Goal: Information Seeking & Learning: Learn about a topic

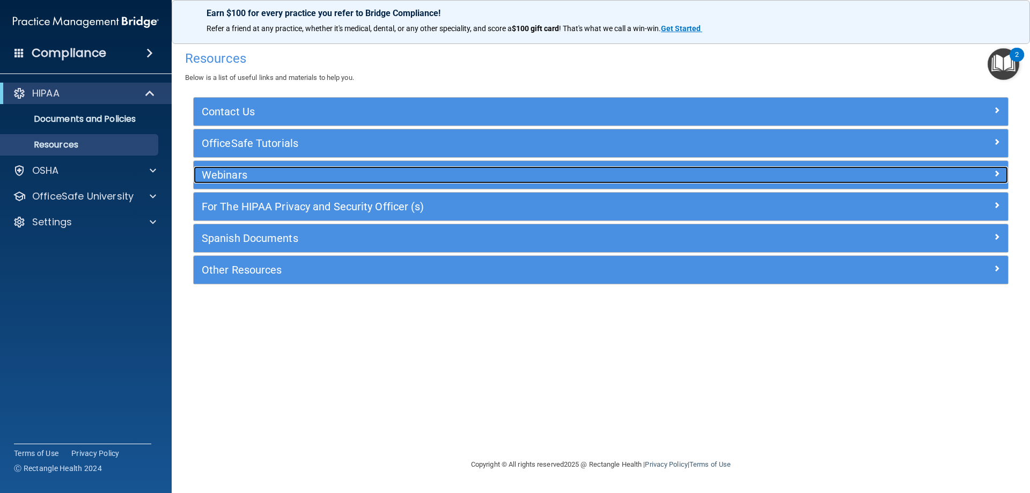
click at [269, 174] on h5 "Webinars" at bounding box center [499, 175] width 595 height 12
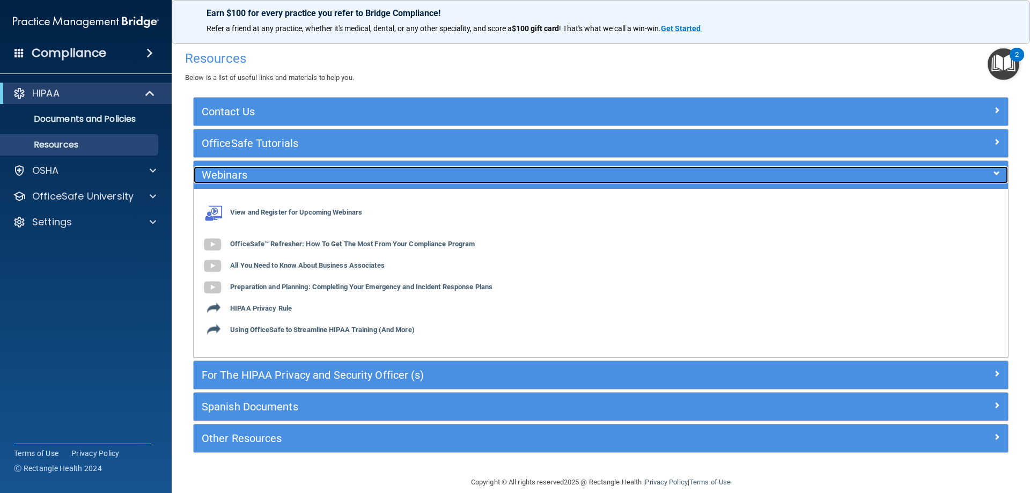
click at [269, 174] on h5 "Webinars" at bounding box center [499, 175] width 595 height 12
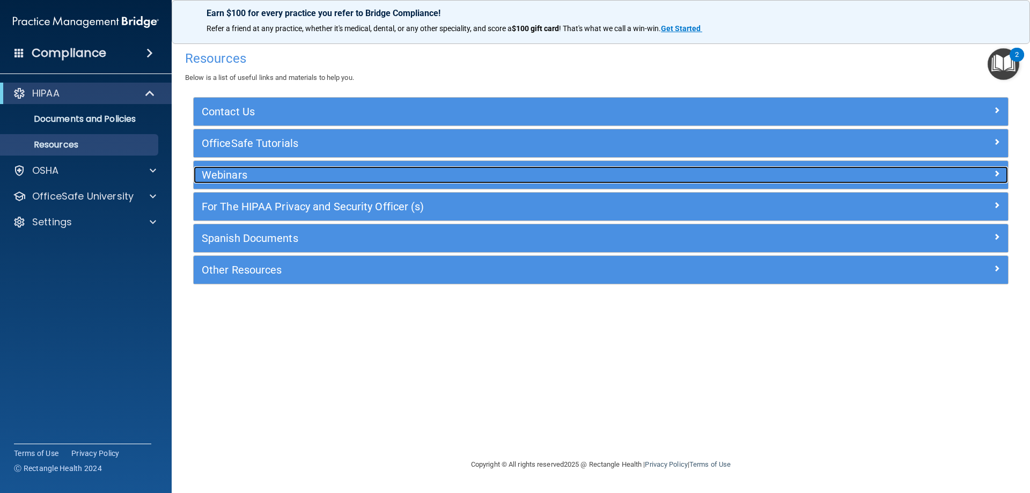
click at [269, 174] on h5 "Webinars" at bounding box center [499, 175] width 595 height 12
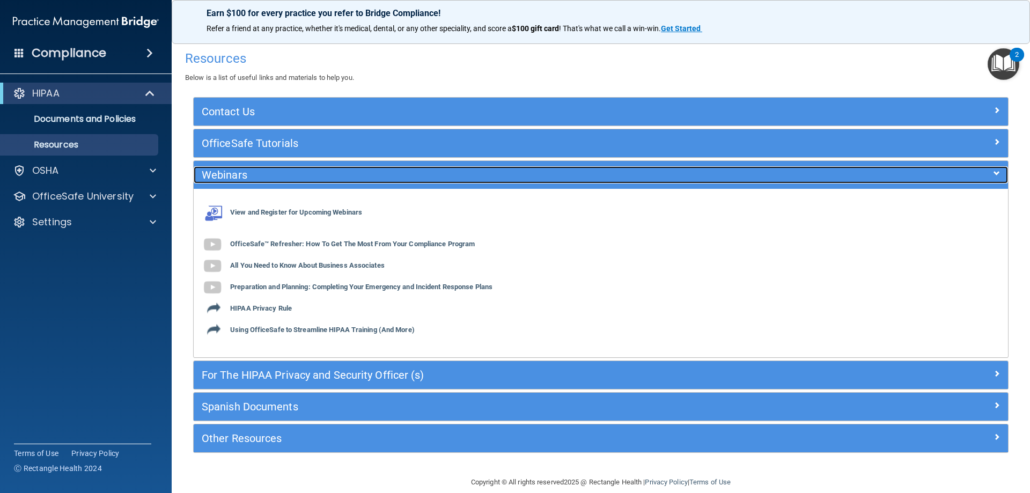
click at [269, 174] on h5 "Webinars" at bounding box center [499, 175] width 595 height 12
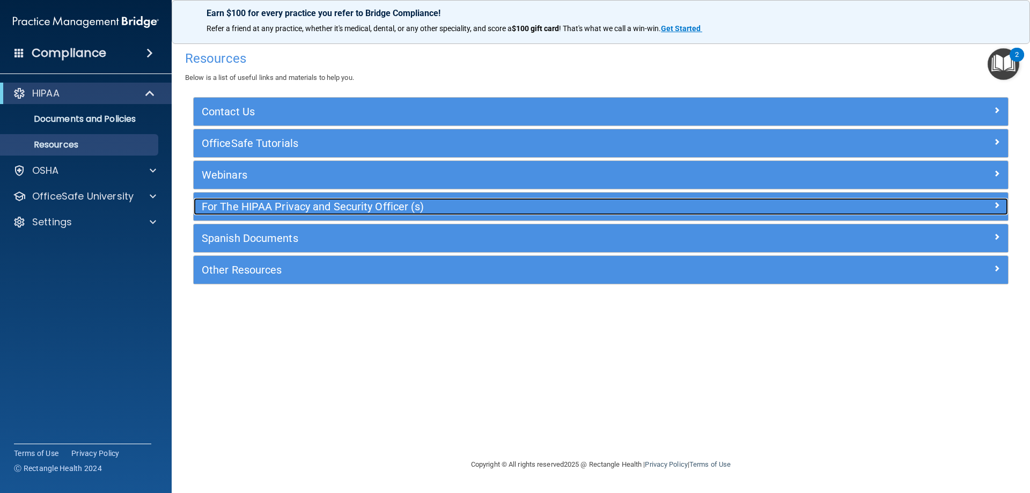
click at [280, 211] on h5 "For The HIPAA Privacy and Security Officer (s)" at bounding box center [499, 207] width 595 height 12
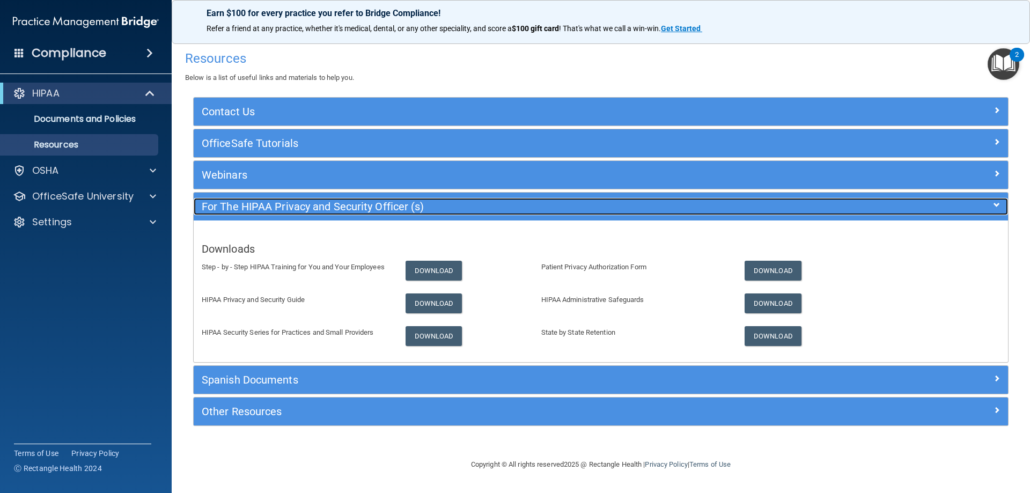
click at [280, 211] on h5 "For The HIPAA Privacy and Security Officer (s)" at bounding box center [499, 207] width 595 height 12
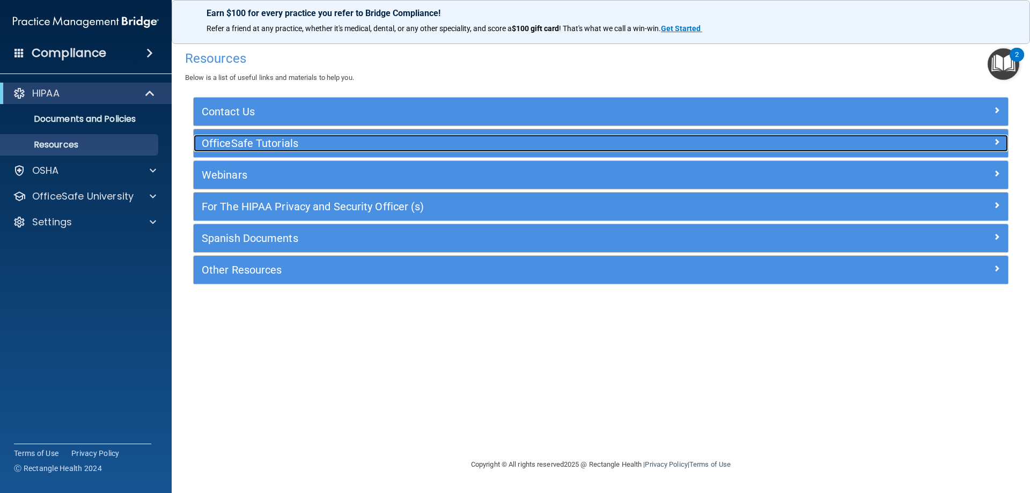
click at [277, 149] on h5 "OfficeSafe Tutorials" at bounding box center [499, 143] width 595 height 12
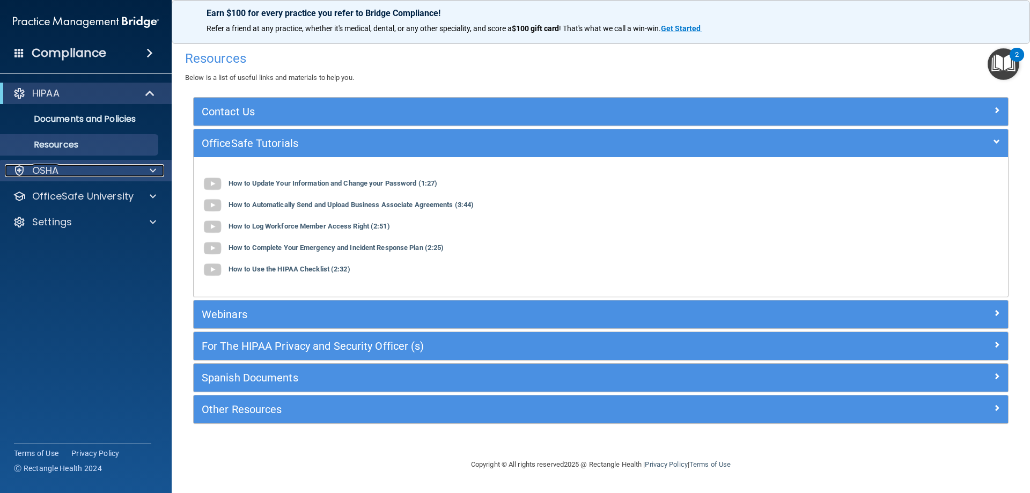
click at [114, 171] on div "OSHA" at bounding box center [71, 170] width 133 height 13
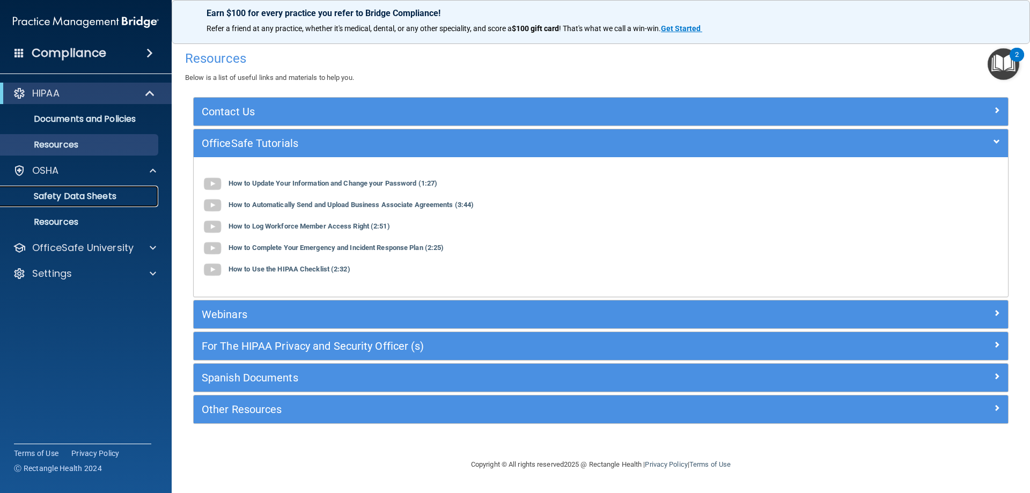
click at [122, 197] on p "Safety Data Sheets" at bounding box center [80, 196] width 146 height 11
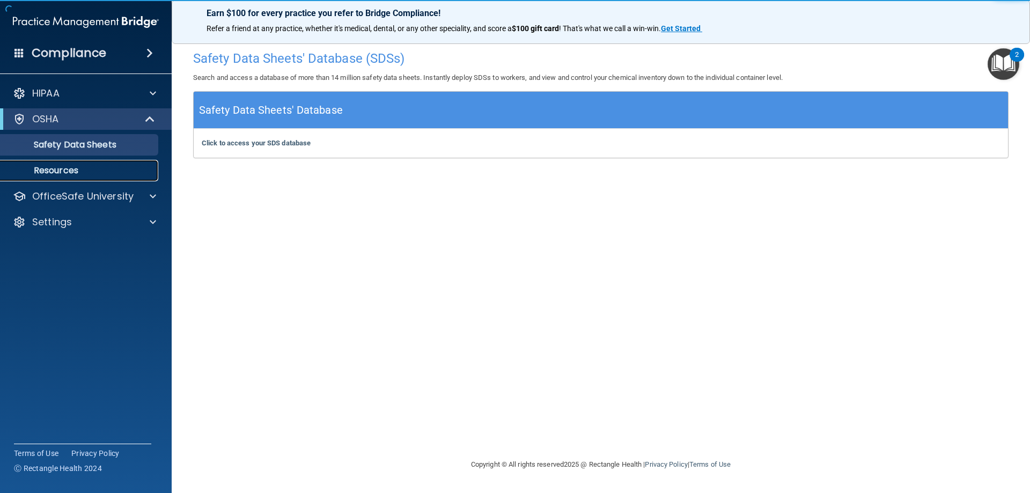
click at [121, 174] on p "Resources" at bounding box center [80, 170] width 146 height 11
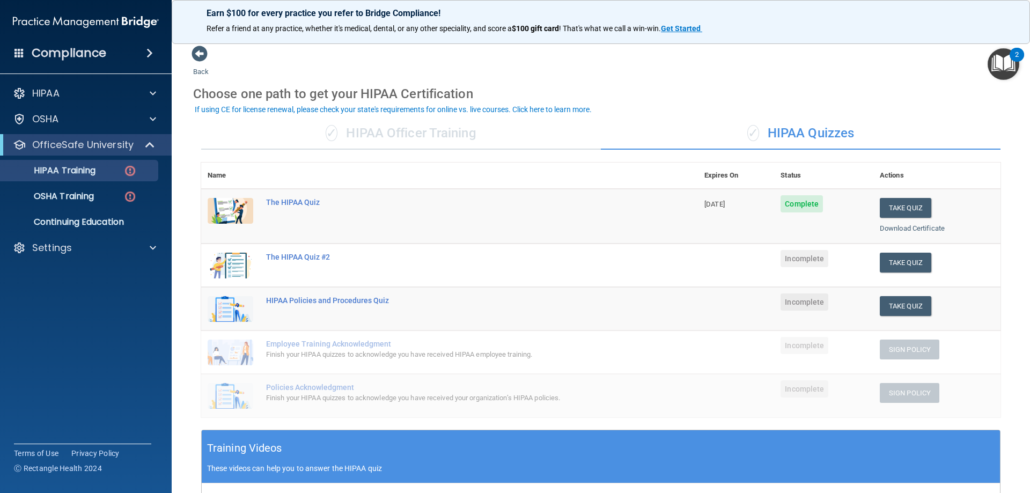
click at [423, 134] on div "✓ HIPAA Officer Training" at bounding box center [401, 134] width 400 height 32
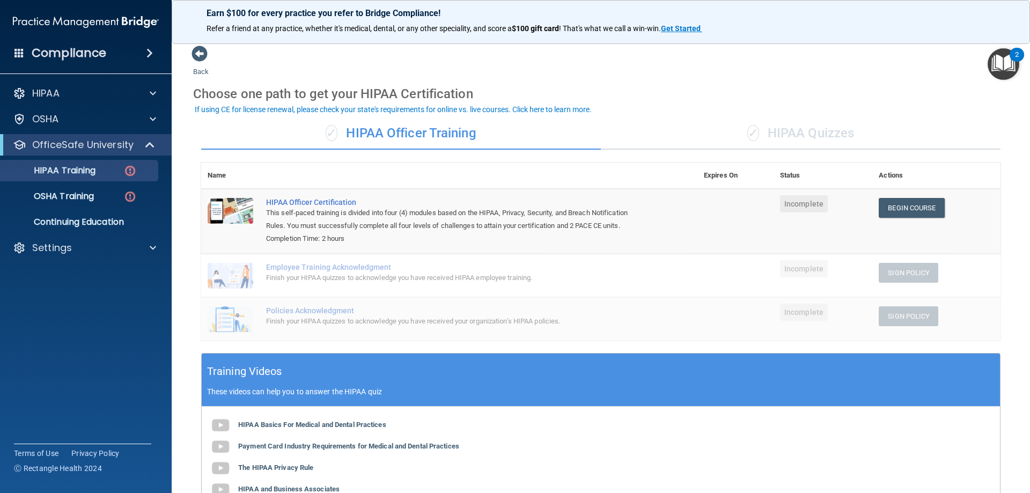
click at [757, 135] on div "✓ HIPAA Quizzes" at bounding box center [801, 134] width 400 height 32
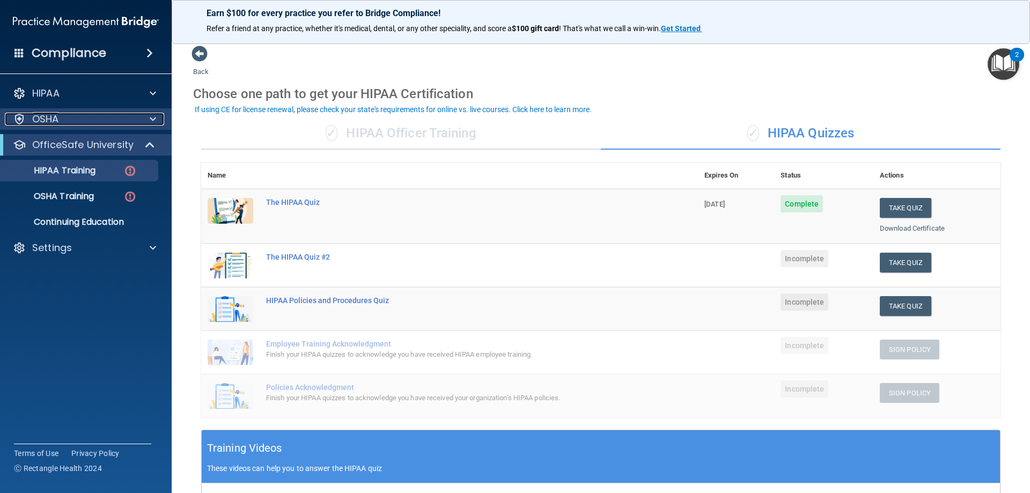
click at [145, 119] on div at bounding box center [151, 119] width 27 height 13
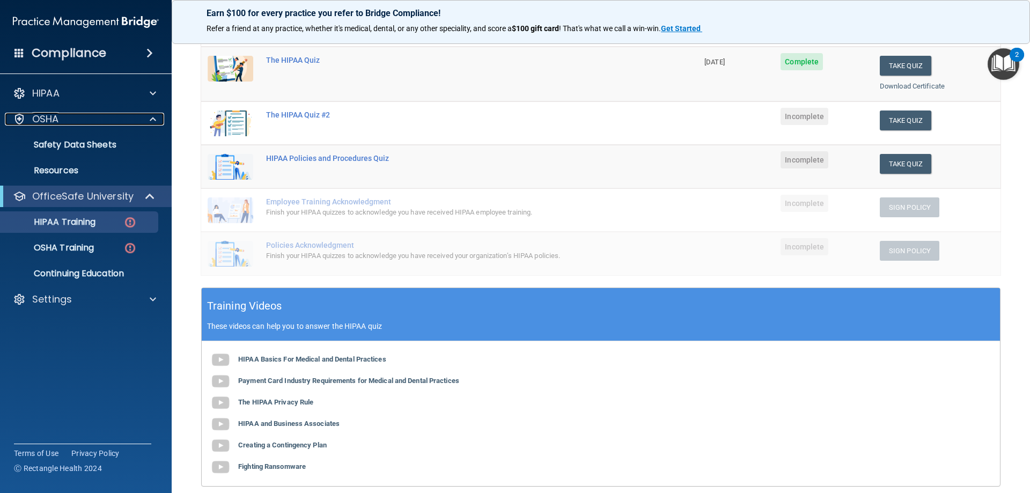
scroll to position [161, 0]
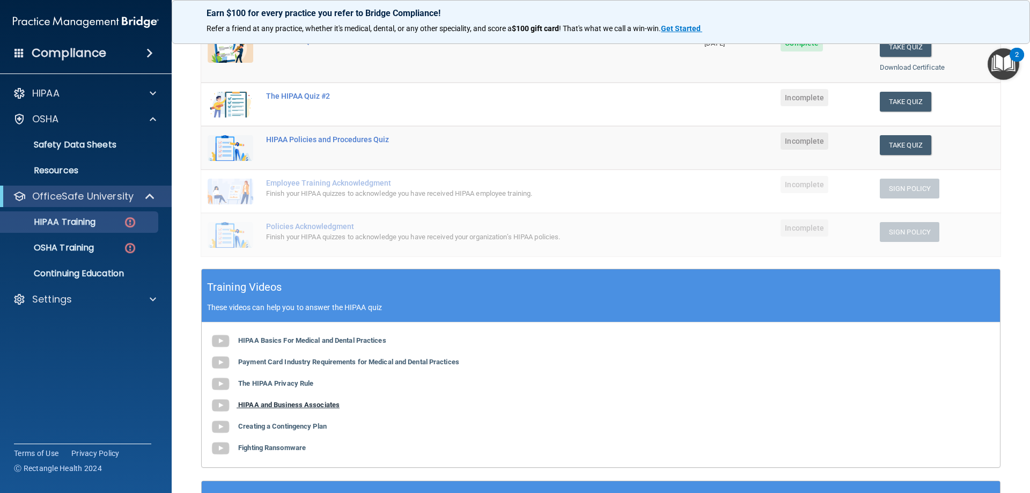
click at [297, 402] on b "HIPAA and Business Associates" at bounding box center [288, 405] width 101 height 8
click at [664, 262] on div "Name Expires On Status Actions The HIPAA Quiz 09/10/2026 Complete Take Quiz Dow…" at bounding box center [601, 135] width 800 height 267
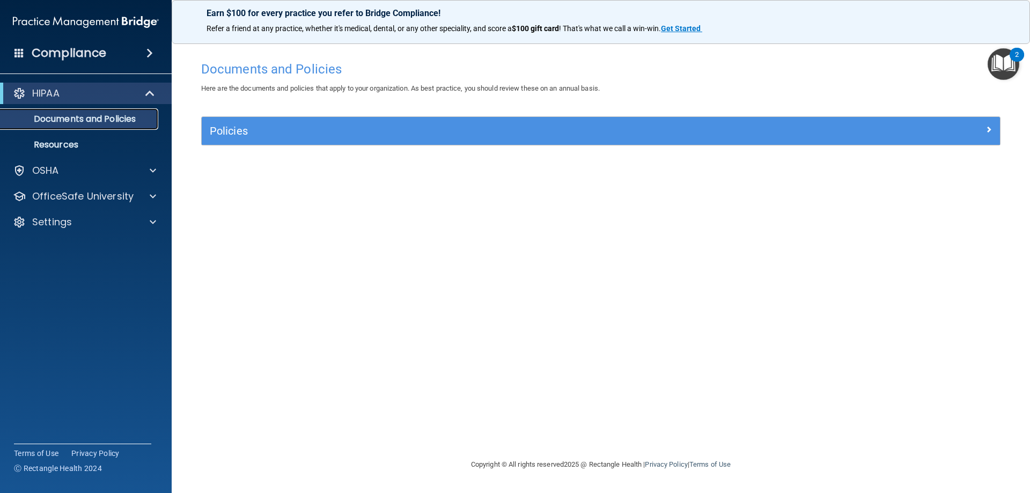
click at [128, 121] on p "Documents and Policies" at bounding box center [80, 119] width 146 height 11
click at [116, 145] on p "Resources" at bounding box center [80, 145] width 146 height 11
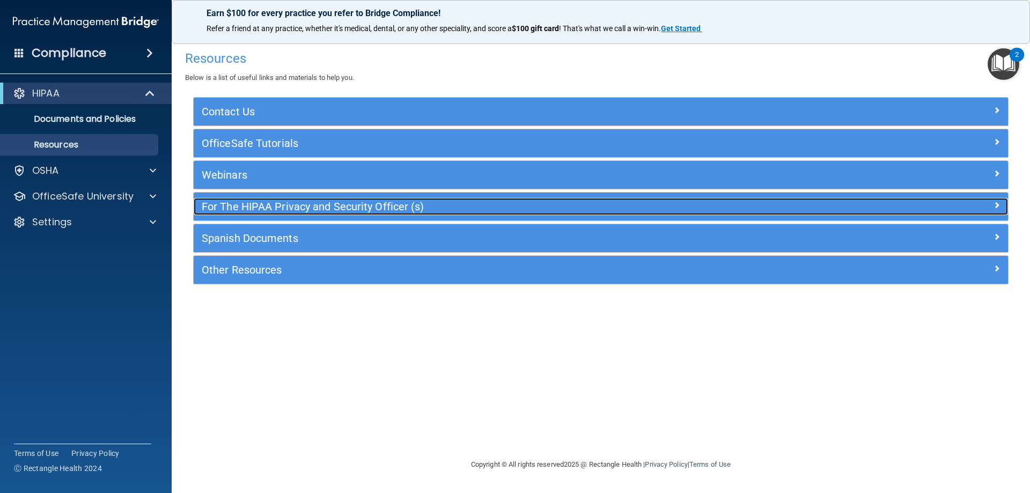
click at [268, 202] on h5 "For The HIPAA Privacy and Security Officer (s)" at bounding box center [499, 207] width 595 height 12
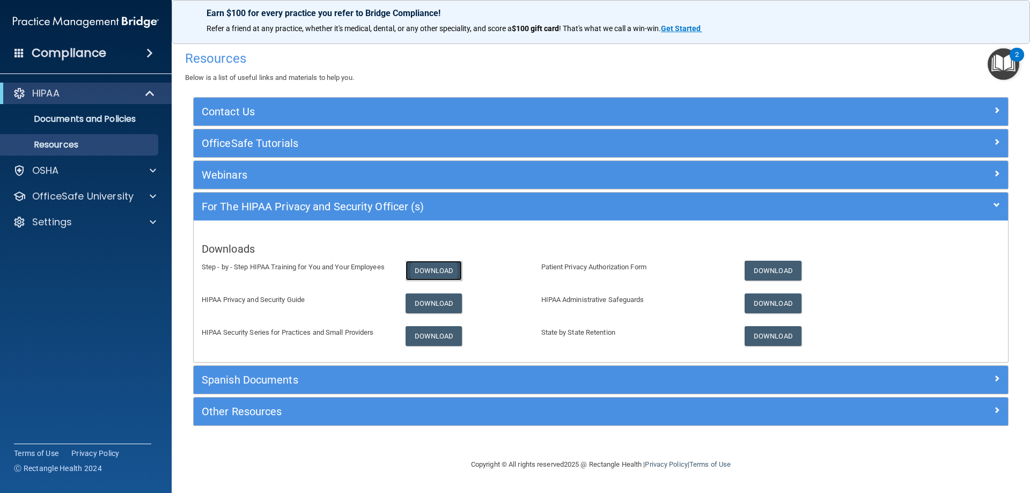
click at [458, 271] on link "Download" at bounding box center [434, 271] width 57 height 20
click at [74, 171] on div "OSHA" at bounding box center [71, 170] width 133 height 13
click at [97, 244] on p "OfficeSafe University" at bounding box center [82, 247] width 101 height 13
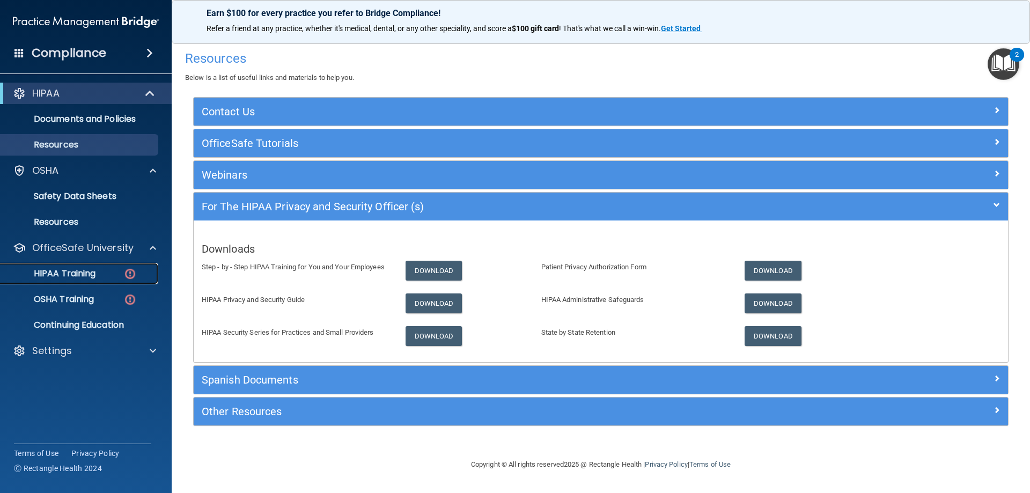
click at [112, 269] on div "HIPAA Training" at bounding box center [80, 273] width 146 height 11
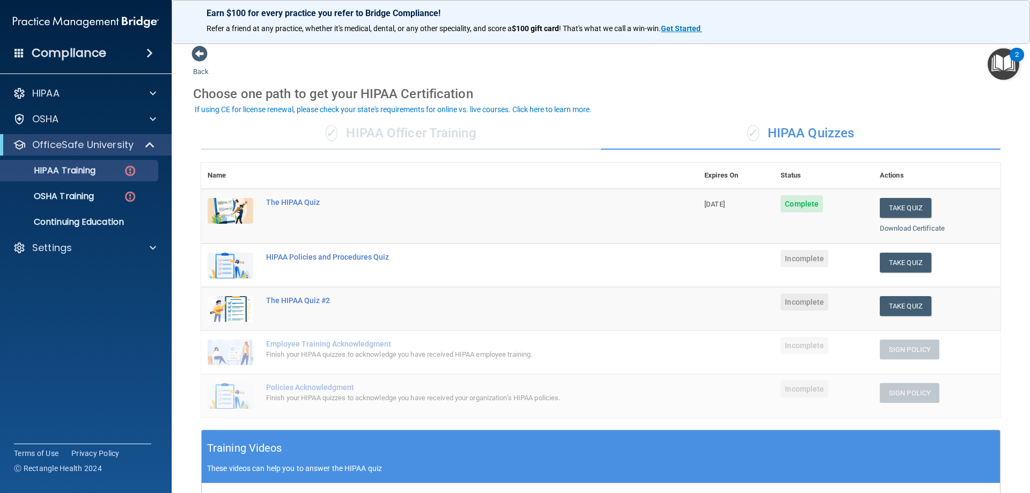
click at [831, 100] on div "Choose one path to get your HIPAA Certification" at bounding box center [601, 93] width 816 height 31
click at [832, 135] on div "✓ HIPAA Quizzes" at bounding box center [801, 134] width 400 height 32
click at [474, 134] on div "✓ HIPAA Officer Training" at bounding box center [401, 134] width 400 height 32
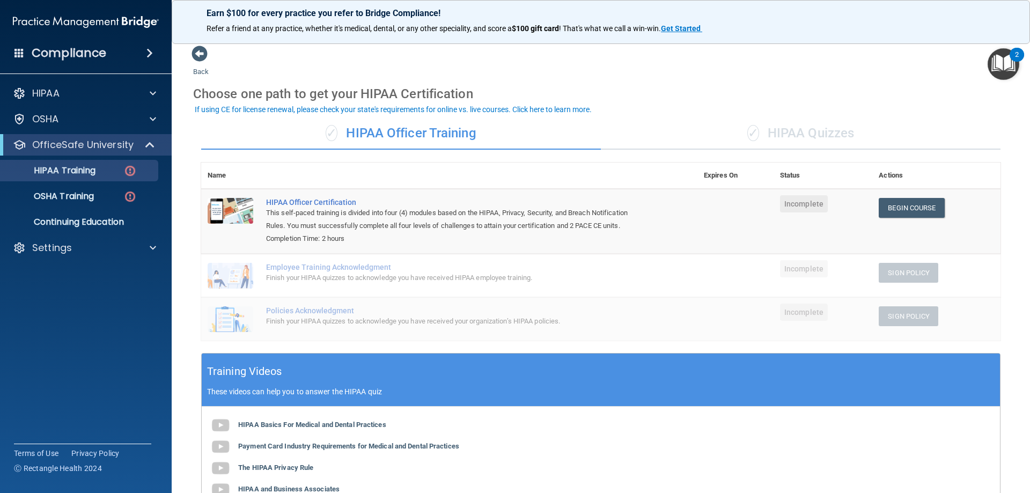
click at [783, 134] on div "✓ HIPAA Quizzes" at bounding box center [801, 134] width 400 height 32
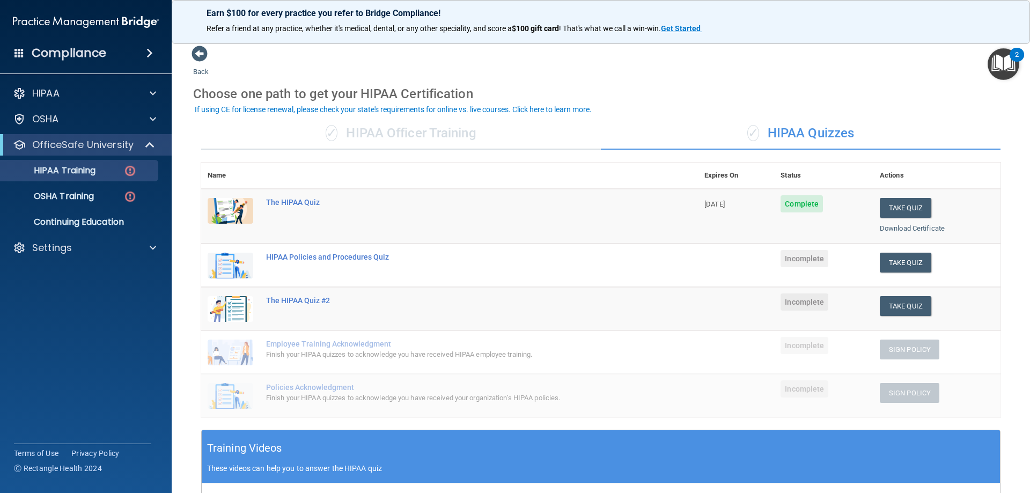
click at [457, 139] on div "✓ HIPAA Officer Training" at bounding box center [401, 134] width 400 height 32
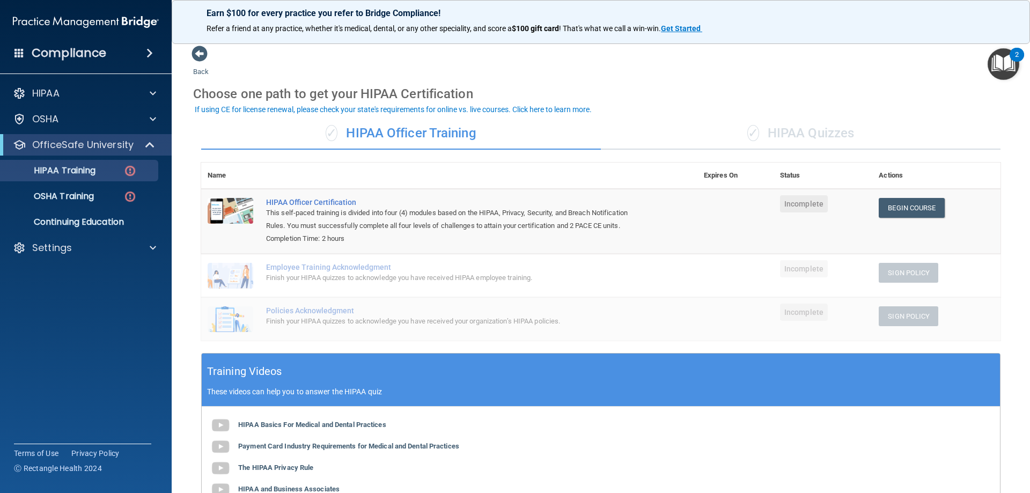
click at [755, 135] on div "✓ HIPAA Quizzes" at bounding box center [801, 134] width 400 height 32
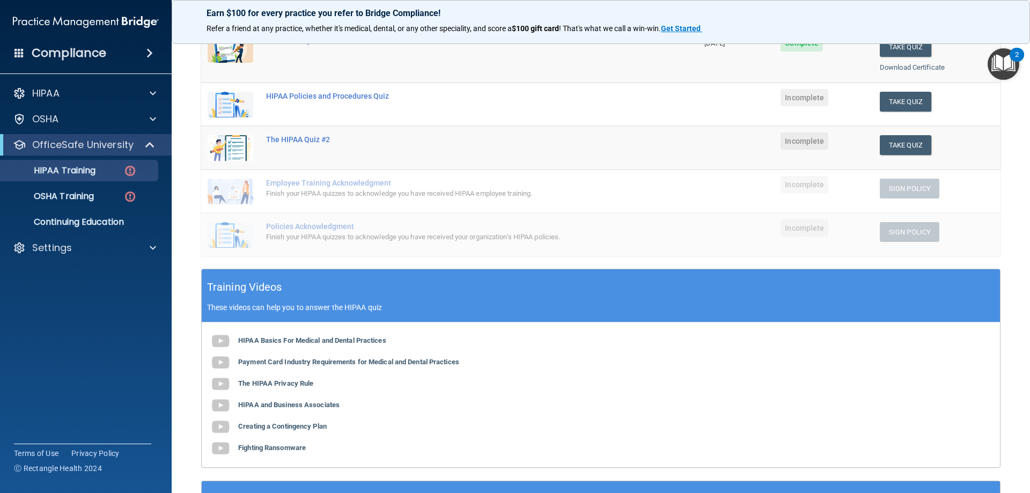
scroll to position [107, 0]
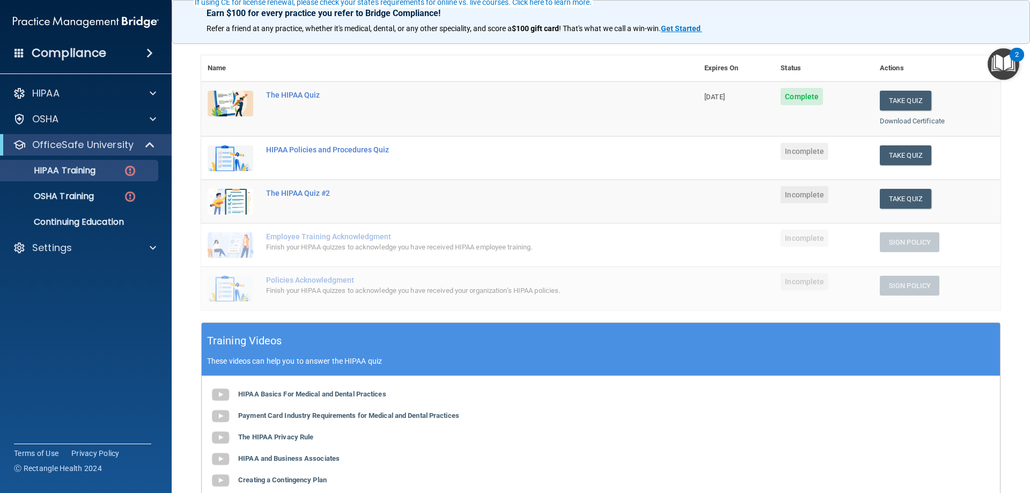
click at [449, 55] on th at bounding box center [479, 68] width 438 height 26
